Goal: Download file/media

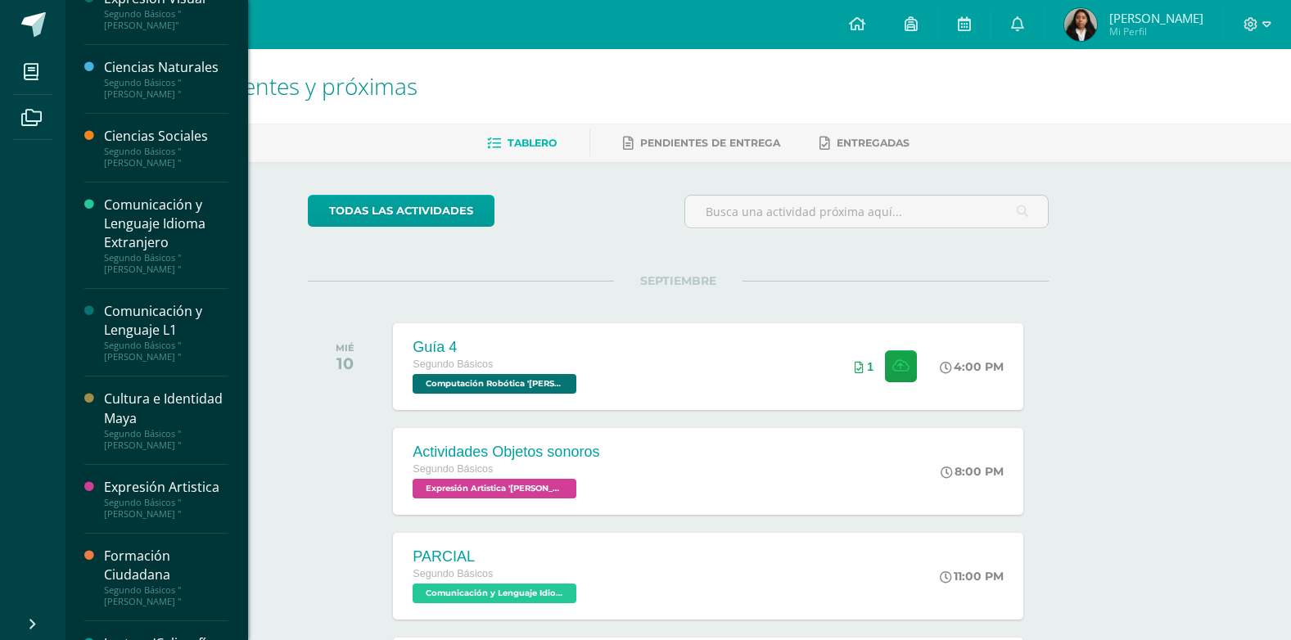
scroll to position [237, 0]
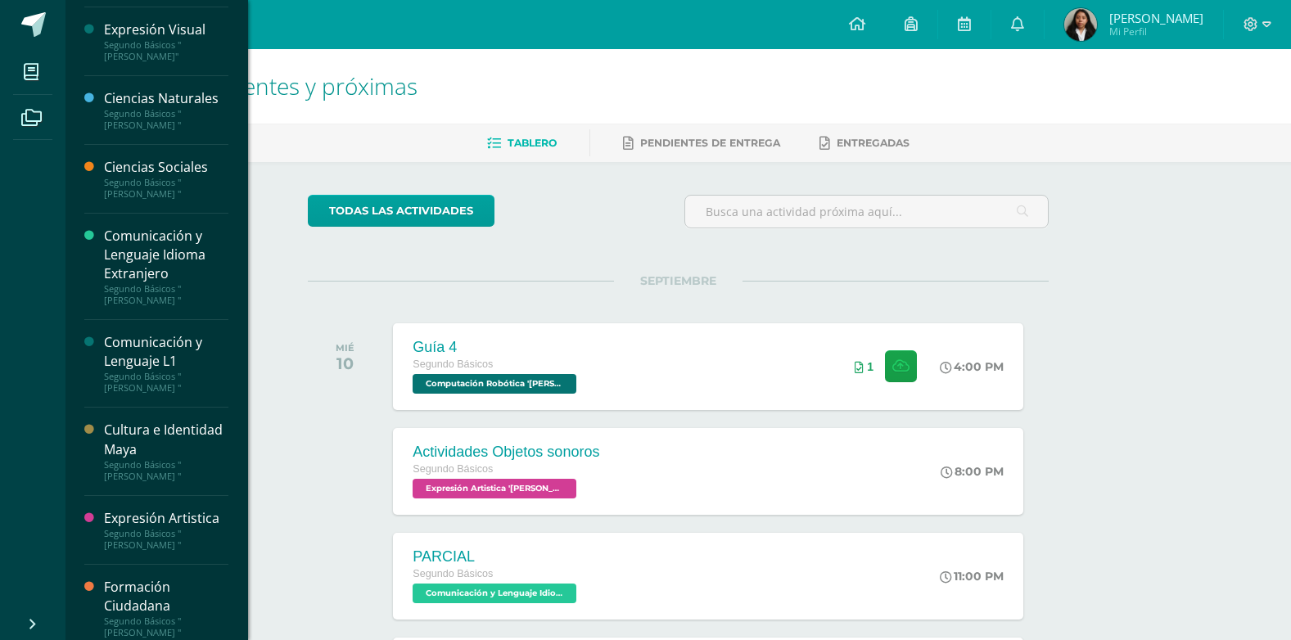
drag, startPoint x: 122, startPoint y: 443, endPoint x: 372, endPoint y: 29, distance: 483.4
click at [123, 443] on div "Cultura e Identidad Maya" at bounding box center [166, 440] width 124 height 38
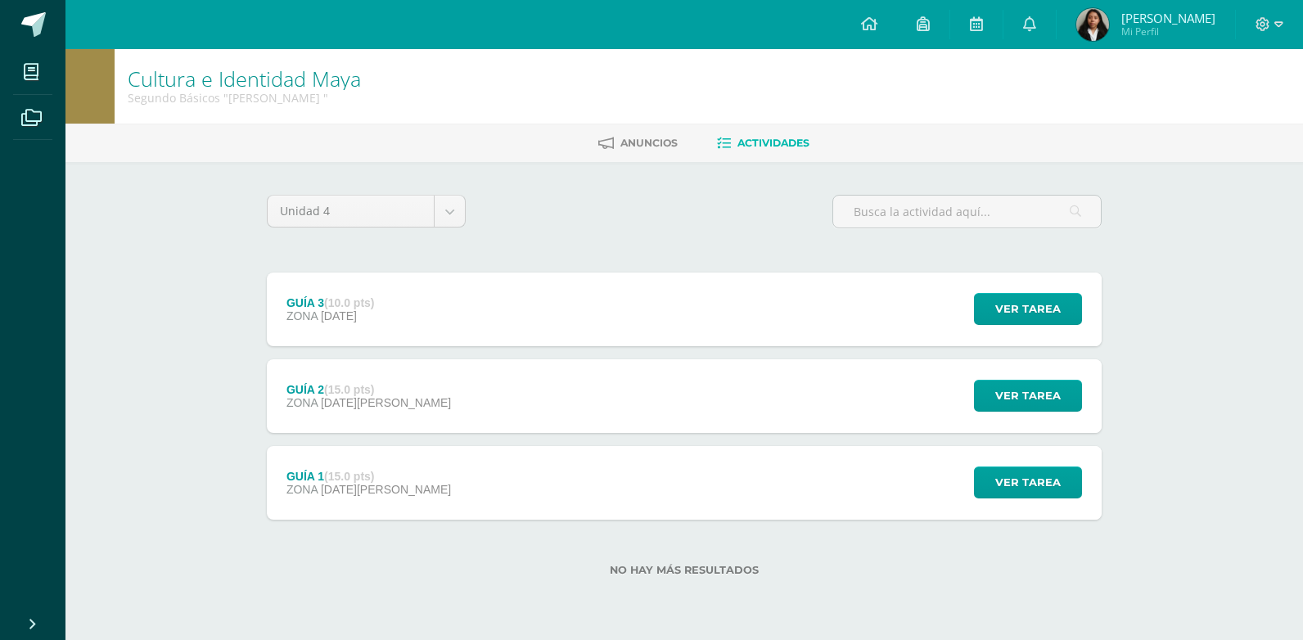
click at [407, 372] on div "GUÍA 2 (15.0 pts) ZONA [DATE][PERSON_NAME]" at bounding box center [369, 396] width 204 height 74
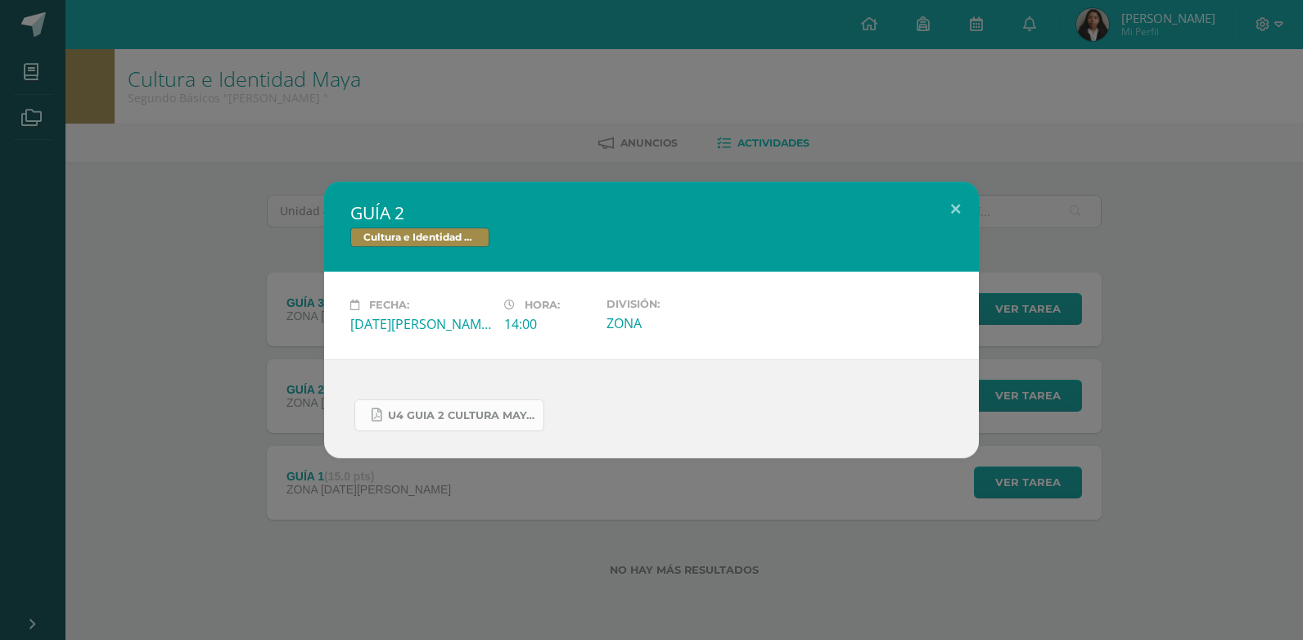
click at [451, 407] on link "U4 GUIA 2 CULTURA MAYA BÁSICOS.pdf" at bounding box center [449, 416] width 190 height 32
click at [228, 236] on div "GUÍA 2 Cultura e Identidad Maya Fecha: [DATE][PERSON_NAME] Hora: 14:00 División…" at bounding box center [652, 320] width 1290 height 277
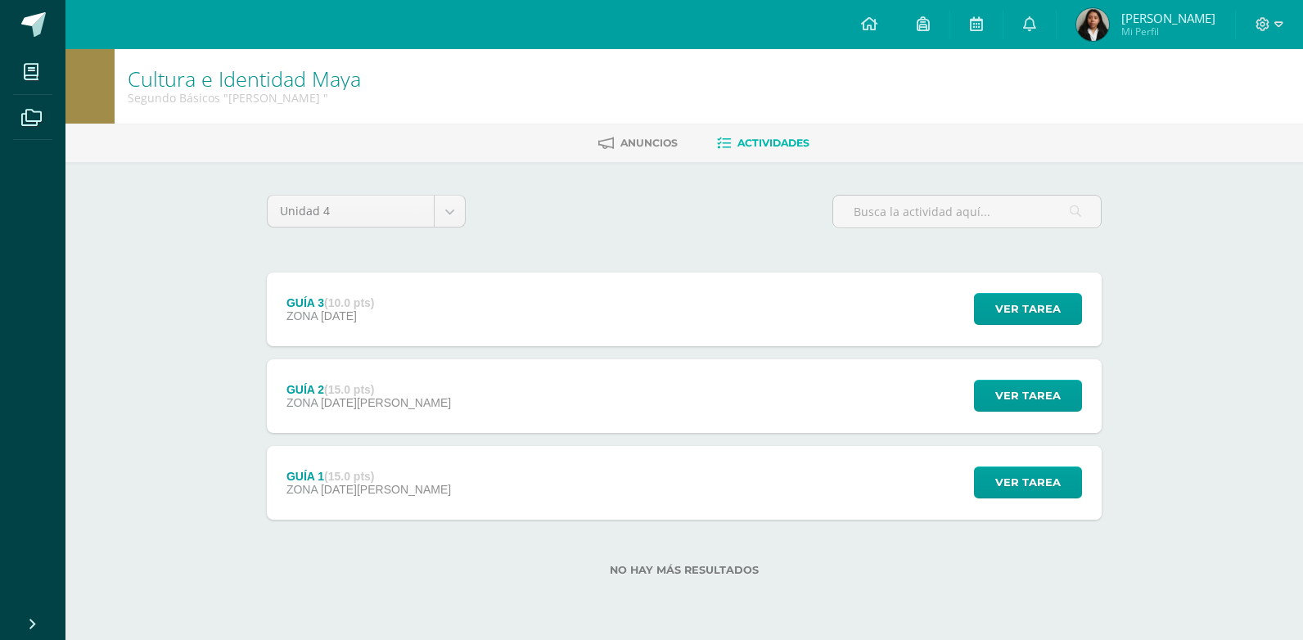
click at [322, 323] on div "GUÍA 2 Cultura e Identidad Maya Fecha: [DATE][PERSON_NAME] Hora: 14:00 División…" at bounding box center [652, 320] width 1290 height 277
click at [324, 318] on span "[DATE]" at bounding box center [339, 315] width 36 height 13
click at [0, 0] on div "Cargando contenido" at bounding box center [0, 0] width 0 height 0
click at [719, 318] on div "Cargando contenido" at bounding box center [651, 361] width 589 height 142
